Goal: Find specific page/section: Find specific page/section

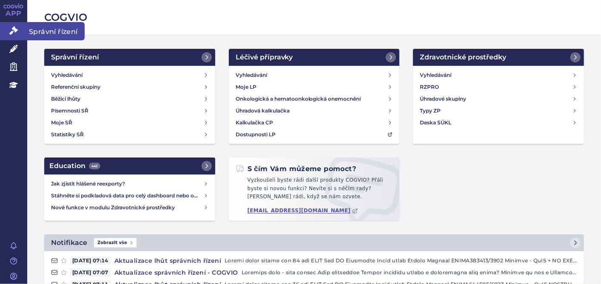
click at [0, 25] on link "Správní řízení" at bounding box center [13, 31] width 27 height 18
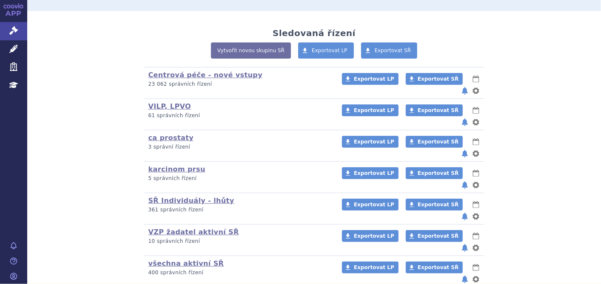
scroll to position [159, 0]
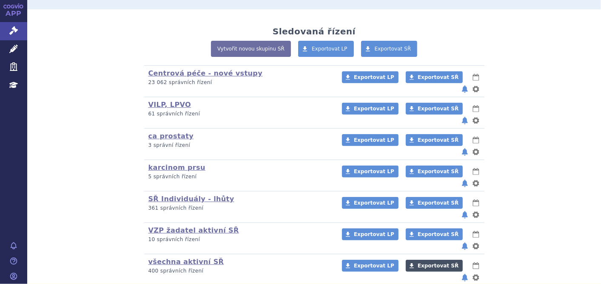
click at [417, 263] on span "Exportovat SŘ" at bounding box center [437, 266] width 41 height 6
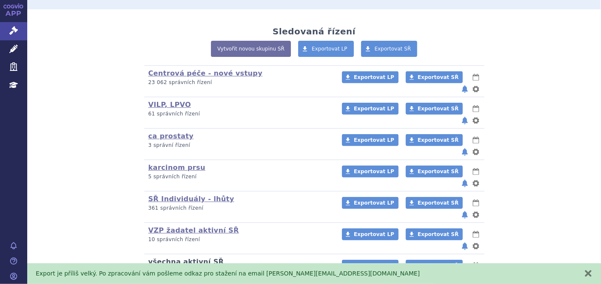
click at [183, 258] on link "všechna aktivní SŘ" at bounding box center [186, 262] width 76 height 8
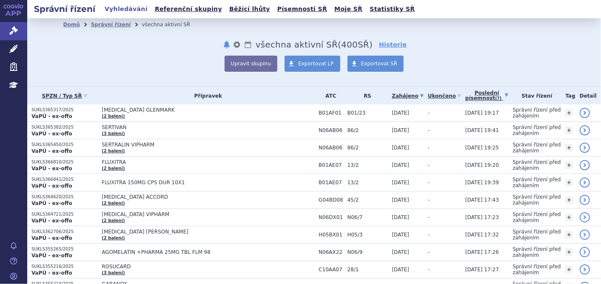
click at [472, 94] on link "Poslední písemnost (?)" at bounding box center [486, 95] width 43 height 17
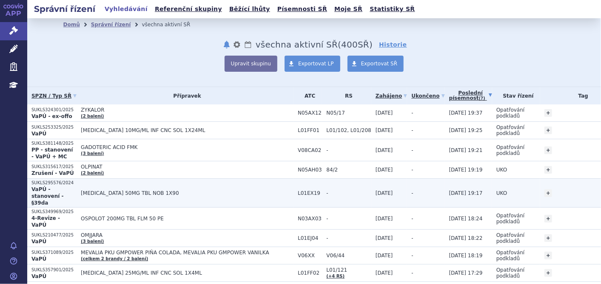
click at [112, 190] on span "[MEDICAL_DATA] 50MG TBL NOB 1X90" at bounding box center [187, 193] width 212 height 6
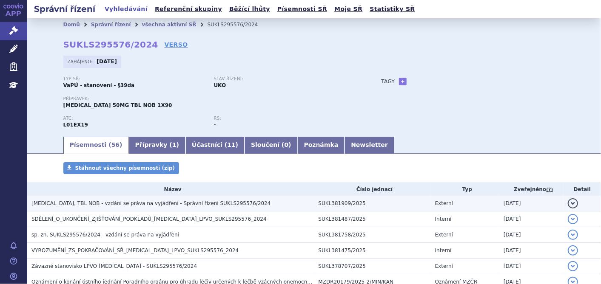
click at [130, 204] on span "[MEDICAL_DATA], TBL NOB - vzdání se práva na vyjádření - Správní řízení SUKLS29…" at bounding box center [150, 204] width 239 height 6
